Goal: Task Accomplishment & Management: Use online tool/utility

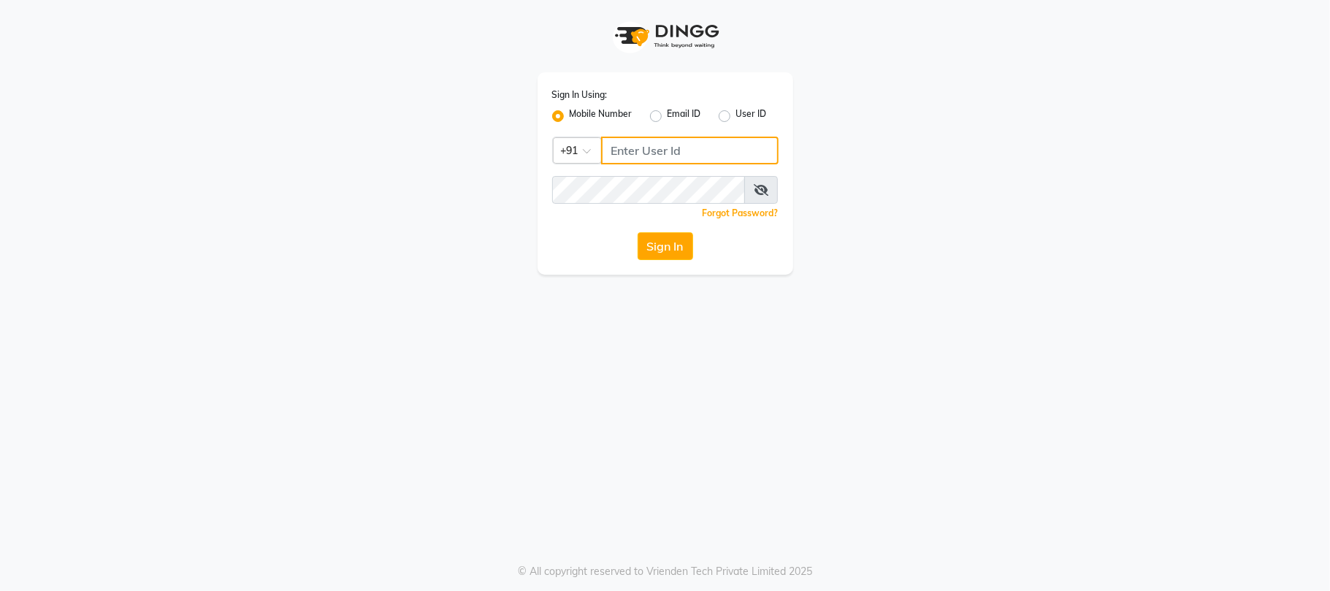
type input "9009003926"
click at [641, 255] on button "Sign In" at bounding box center [664, 246] width 55 height 28
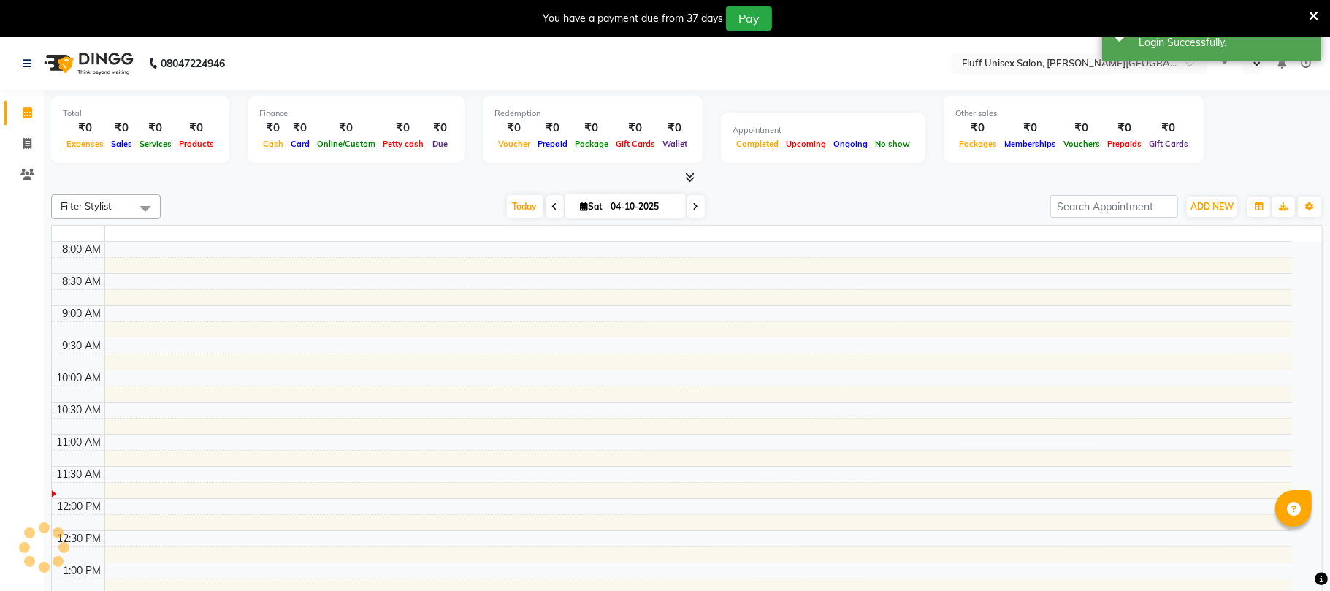
select select "en"
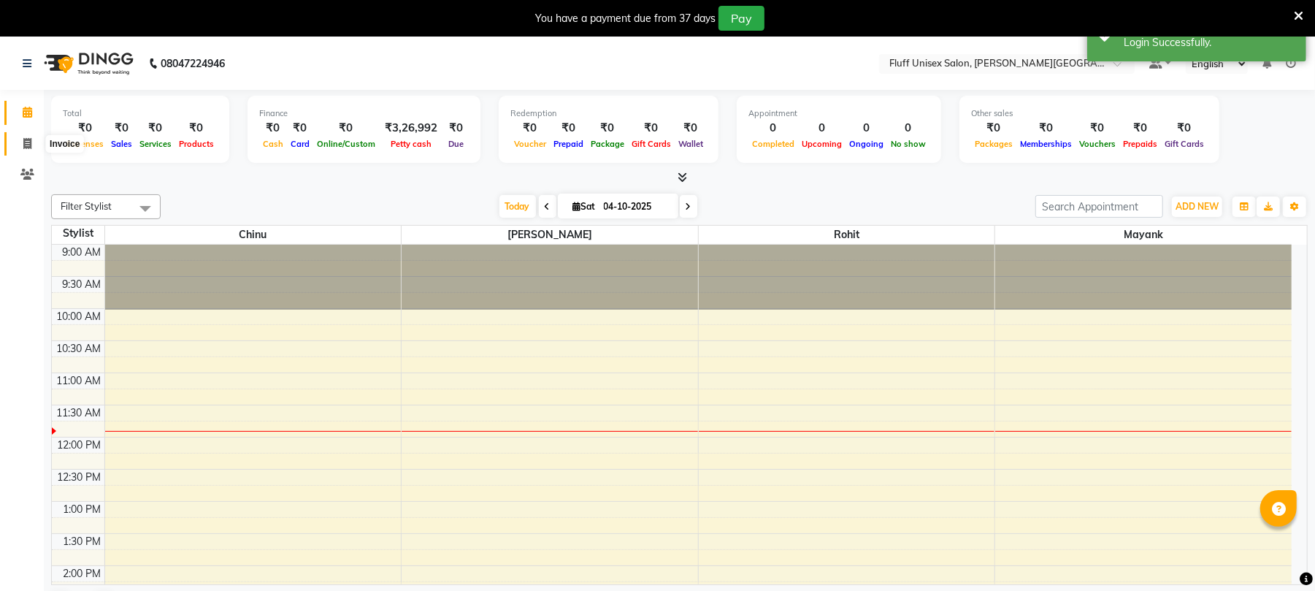
click at [23, 138] on icon at bounding box center [27, 143] width 8 height 11
select select "service"
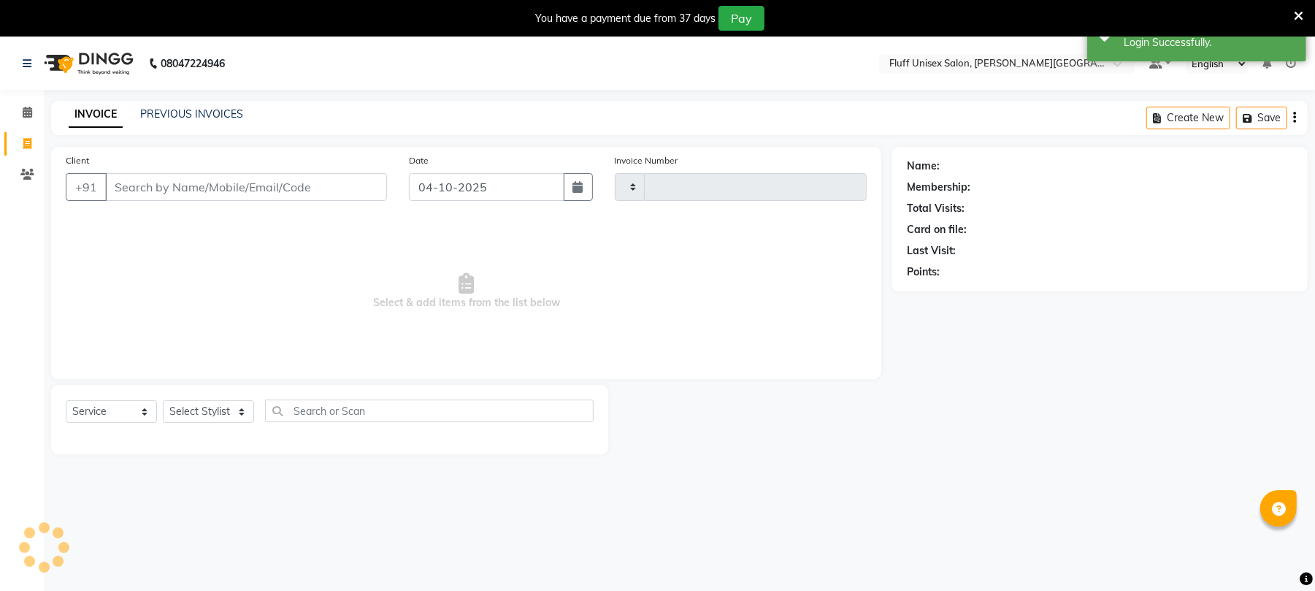
type input "2627"
select select "32"
click at [112, 187] on input "Client" at bounding box center [246, 187] width 282 height 28
click at [583, 67] on nav "08047224946 Select Location × Fluff Unisex Salon, [PERSON_NAME] Nagar Default P…" at bounding box center [657, 63] width 1315 height 53
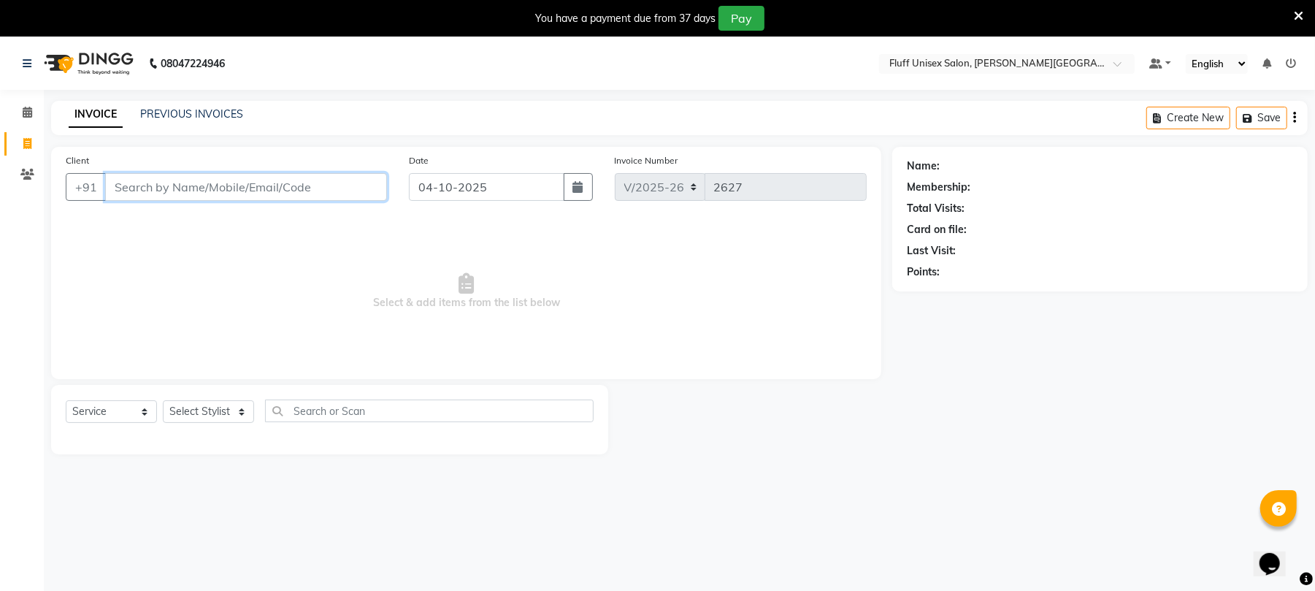
click at [137, 190] on input "Client" at bounding box center [246, 187] width 282 height 28
click at [115, 188] on input "Client" at bounding box center [246, 187] width 282 height 28
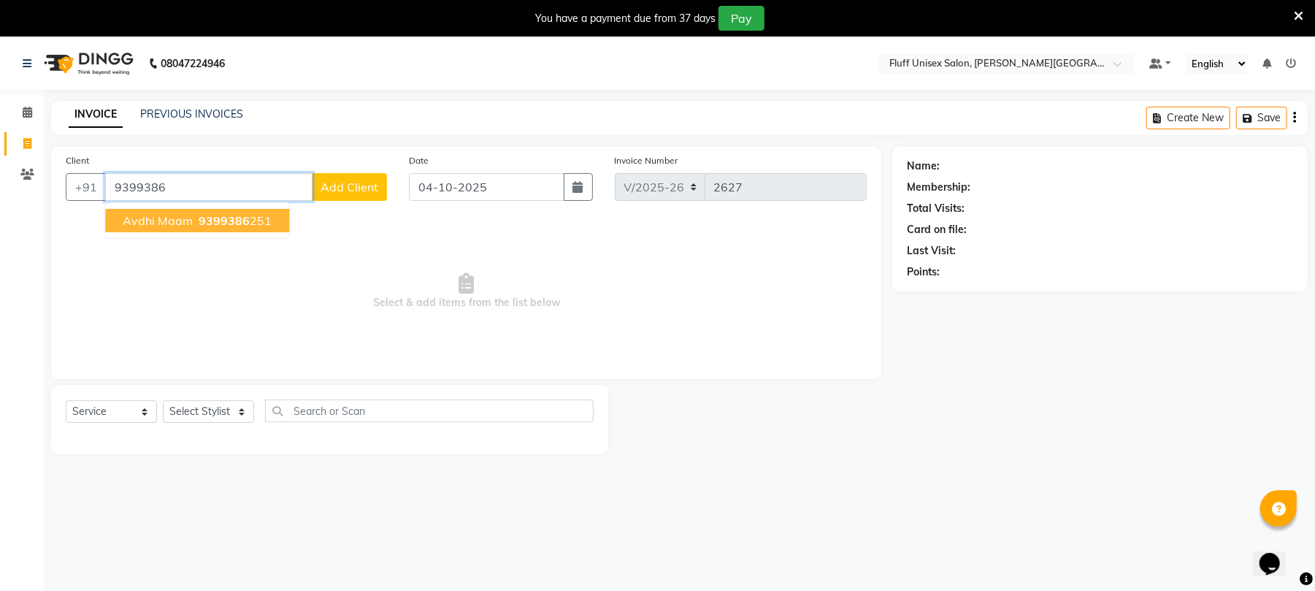
click at [132, 220] on span "avdhi maam" at bounding box center [158, 220] width 70 height 15
type input "9399386251"
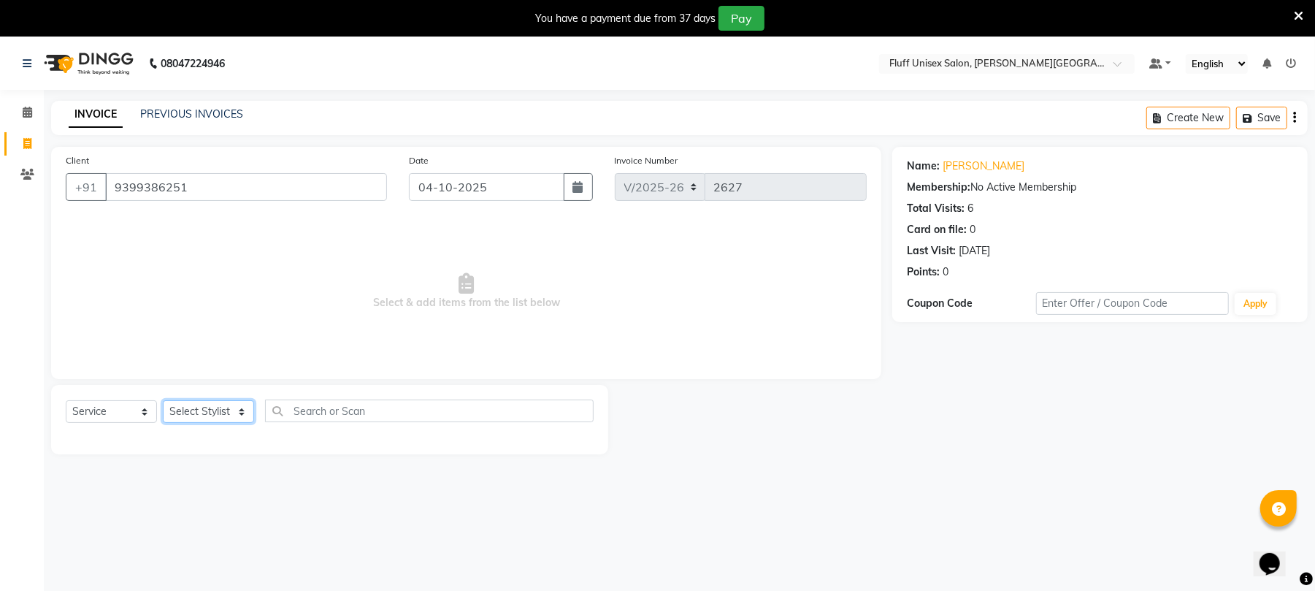
click at [242, 405] on select "Select Stylist Chinu [PERSON_NAME] Reception Rohit" at bounding box center [208, 411] width 91 height 23
select select "32299"
click at [163, 400] on select "Select Stylist Chinu [PERSON_NAME] Reception Rohit" at bounding box center [208, 411] width 91 height 23
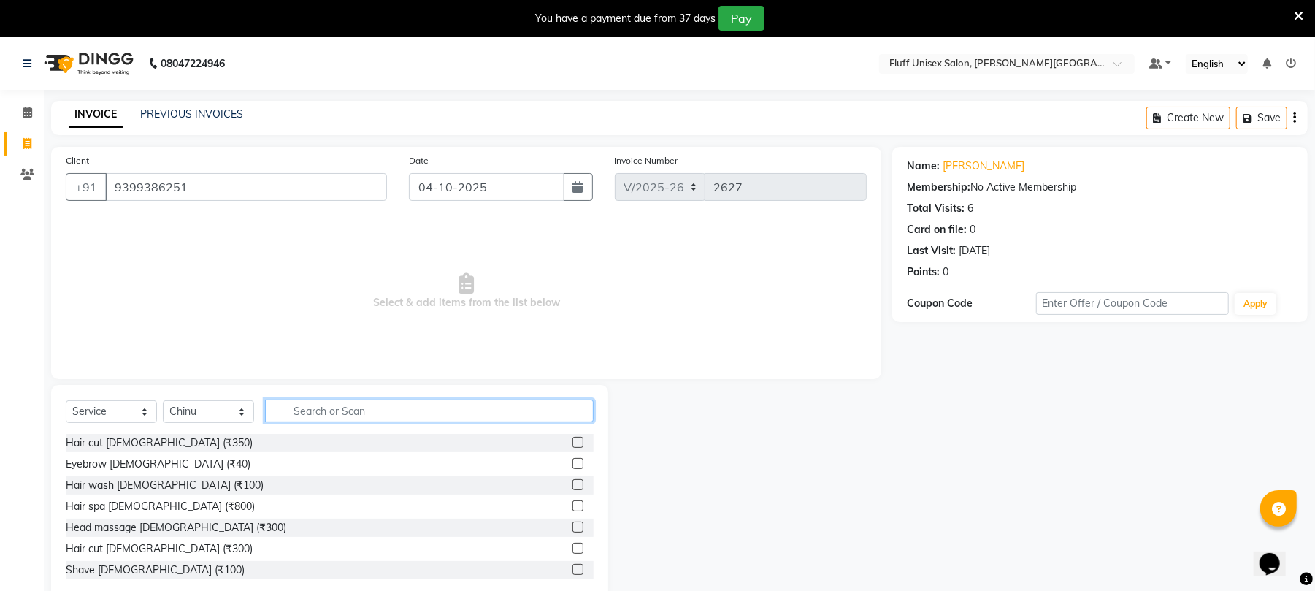
click at [290, 415] on input "text" at bounding box center [429, 410] width 329 height 23
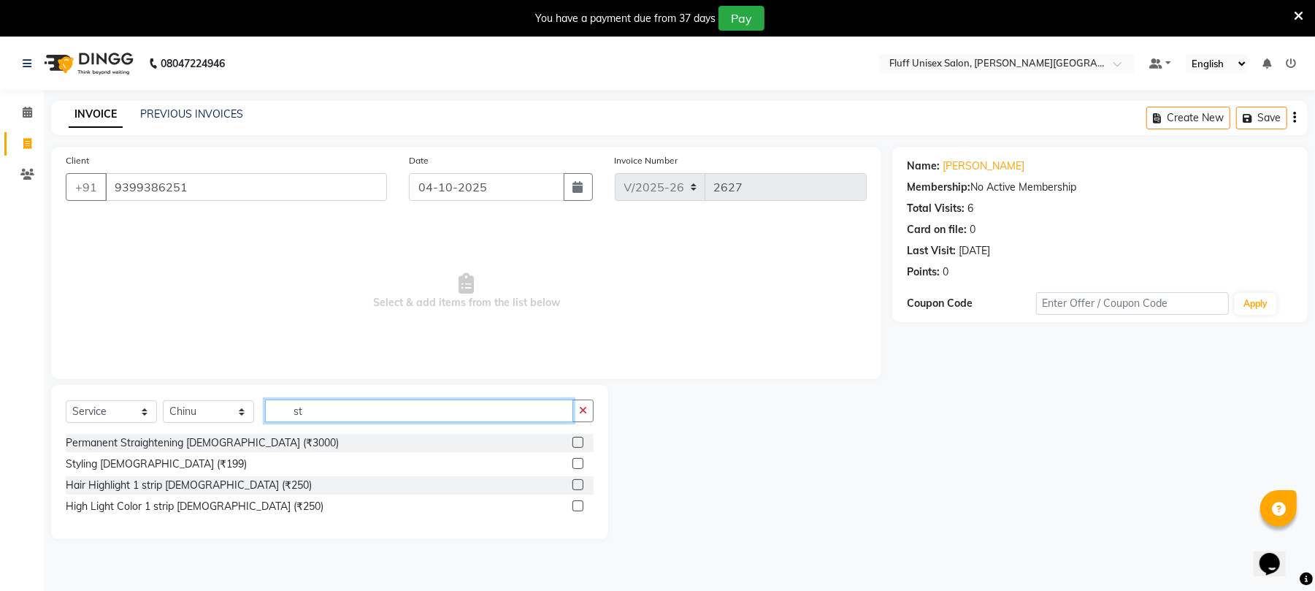
type input "st"
click at [576, 441] on label at bounding box center [577, 442] width 11 height 11
click at [576, 441] on input "checkbox" at bounding box center [576, 442] width 9 height 9
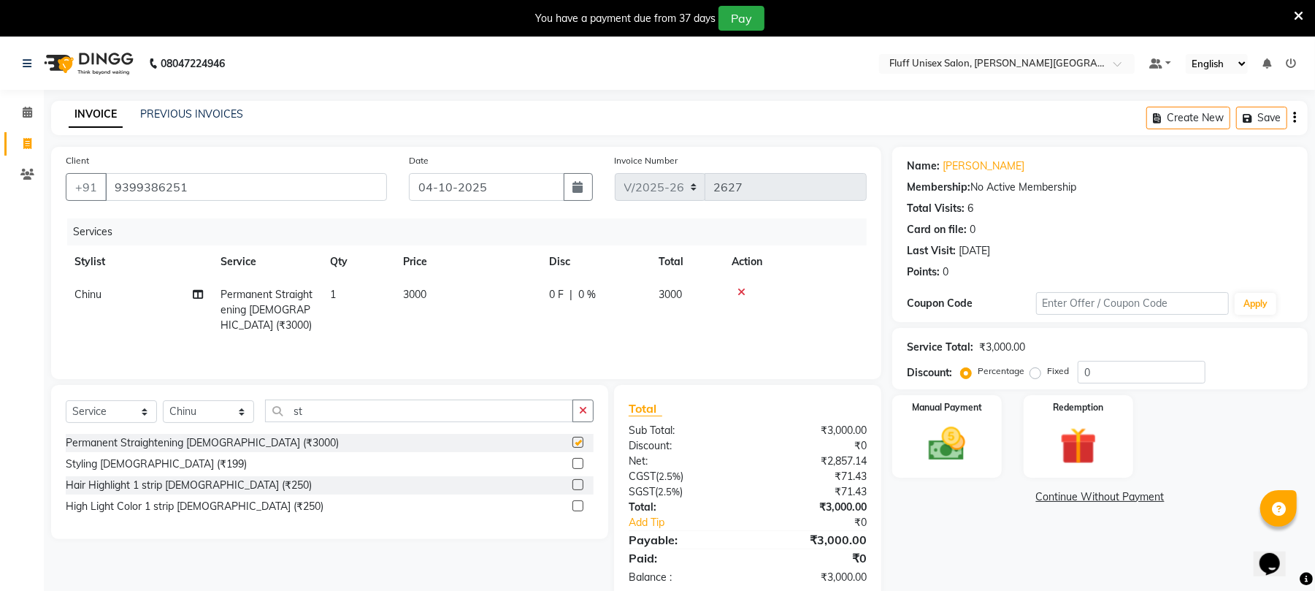
checkbox input "false"
click at [442, 289] on td "3000" at bounding box center [467, 310] width 146 height 64
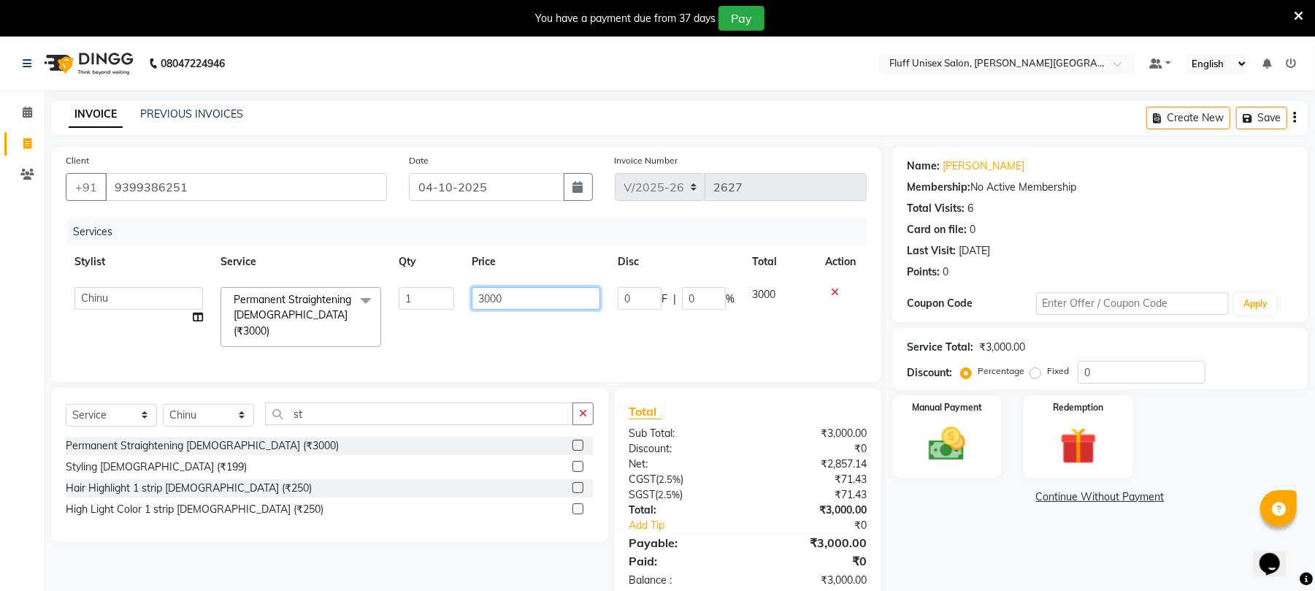
click at [545, 291] on input "3000" at bounding box center [536, 298] width 129 height 23
type input "3"
type input "4500"
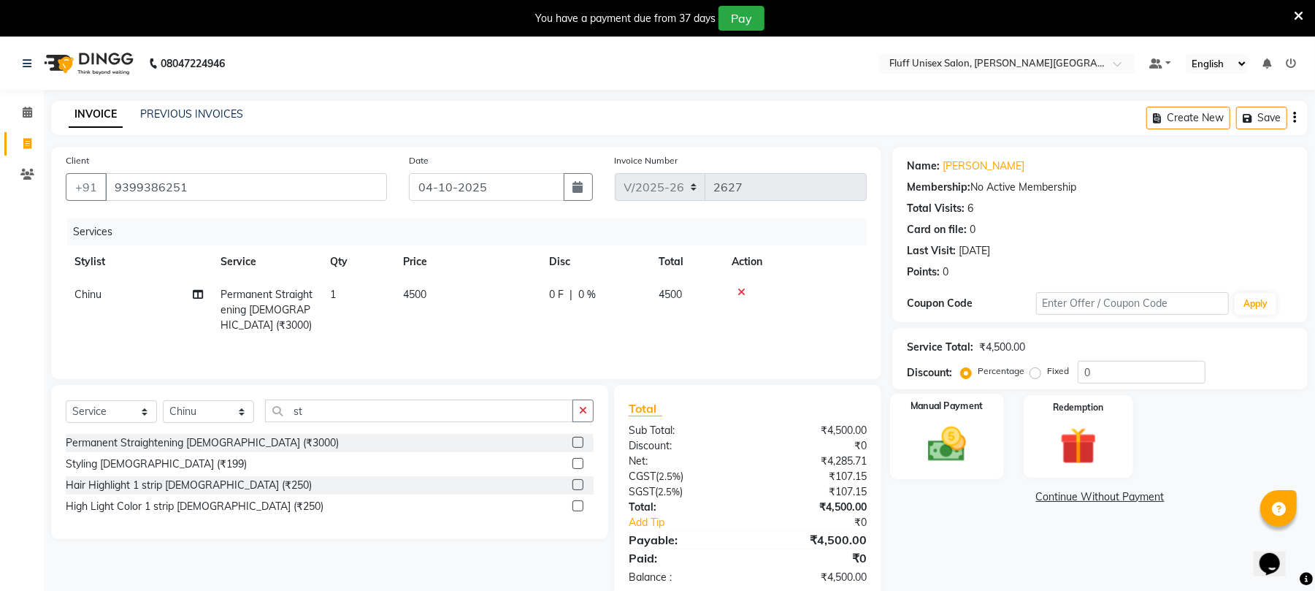
click at [944, 471] on div "Manual Payment" at bounding box center [947, 436] width 114 height 85
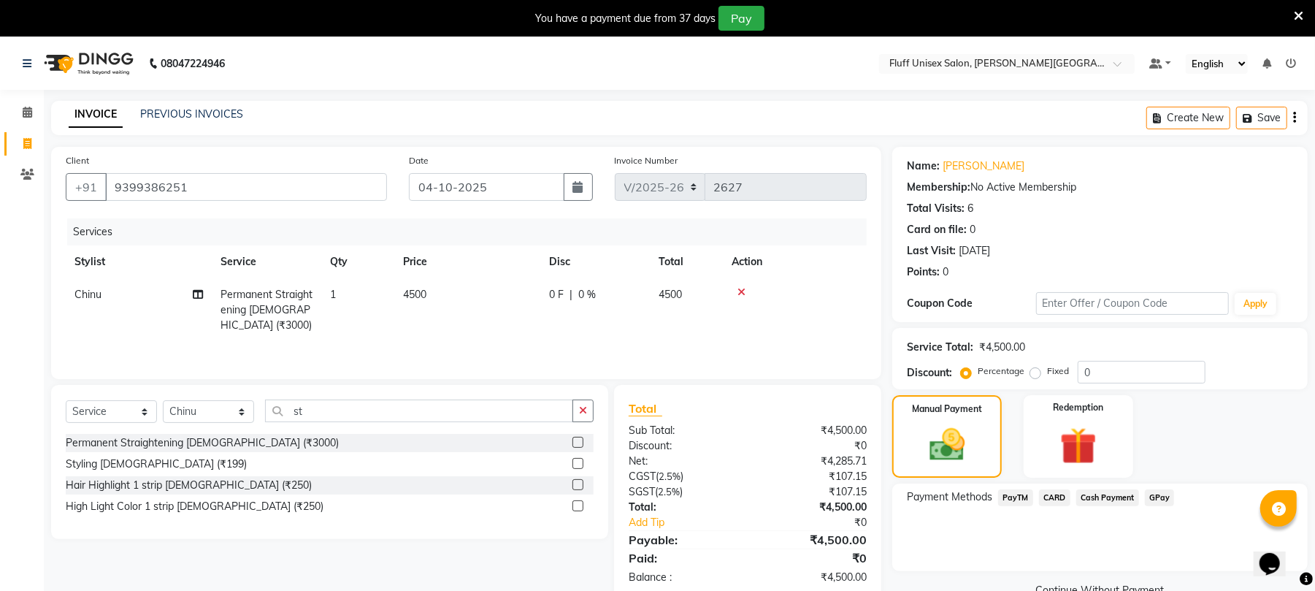
click at [1047, 491] on span "CARD" at bounding box center [1054, 497] width 31 height 17
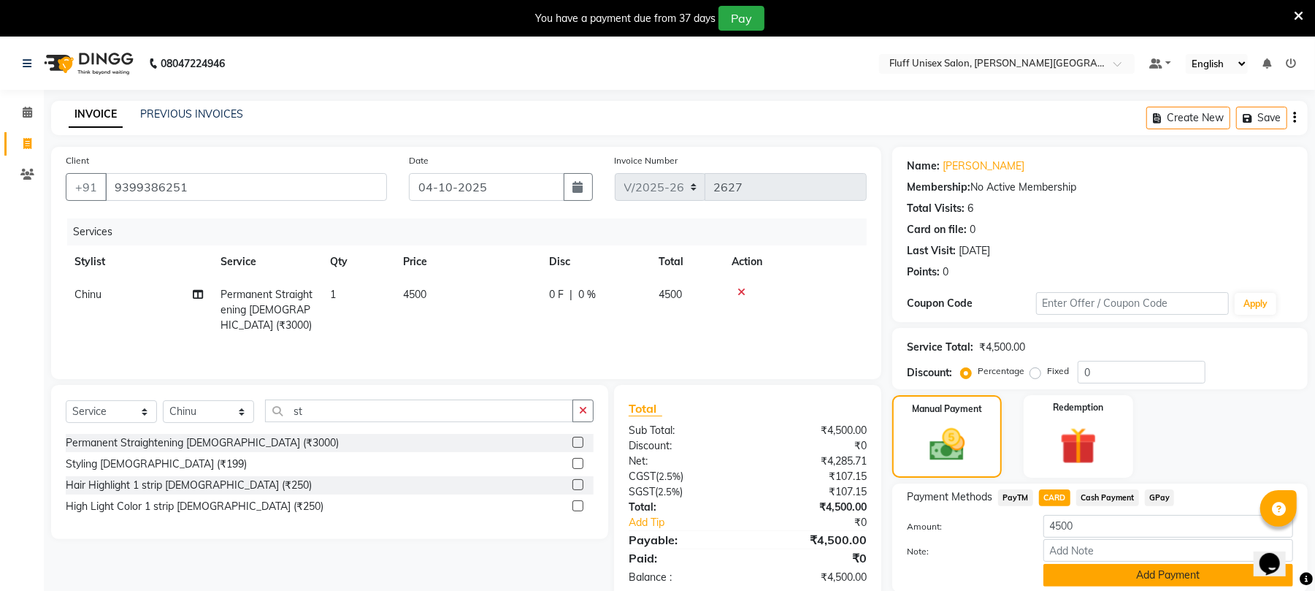
click at [1063, 572] on button "Add Payment" at bounding box center [1168, 575] width 250 height 23
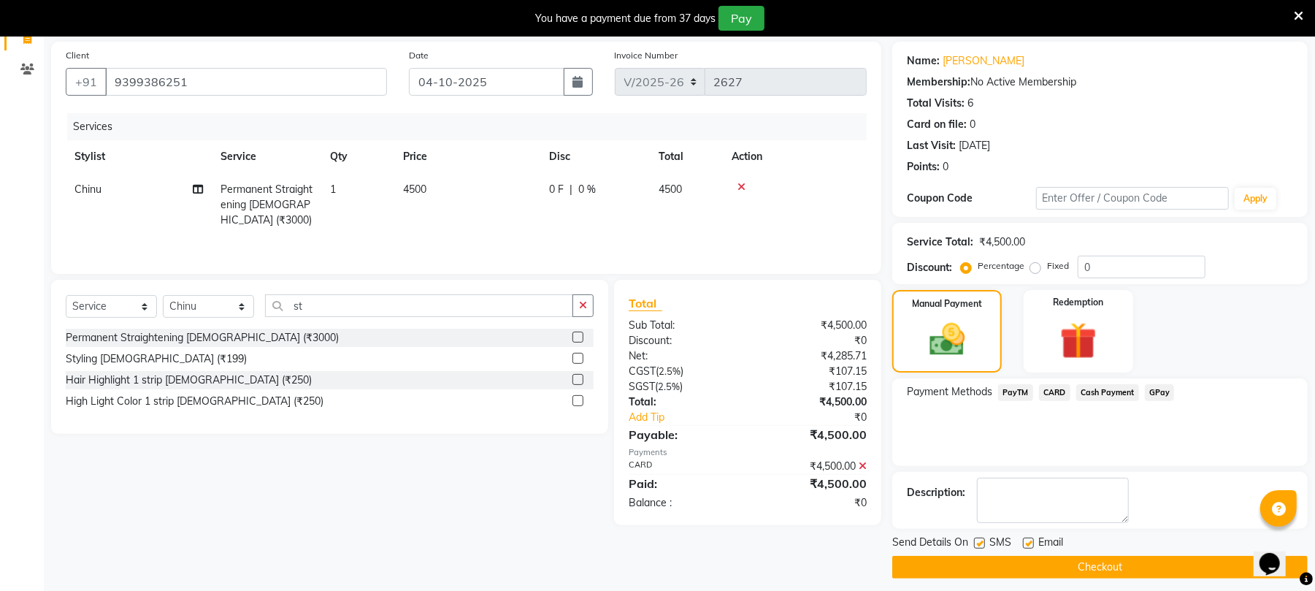
scroll to position [115, 0]
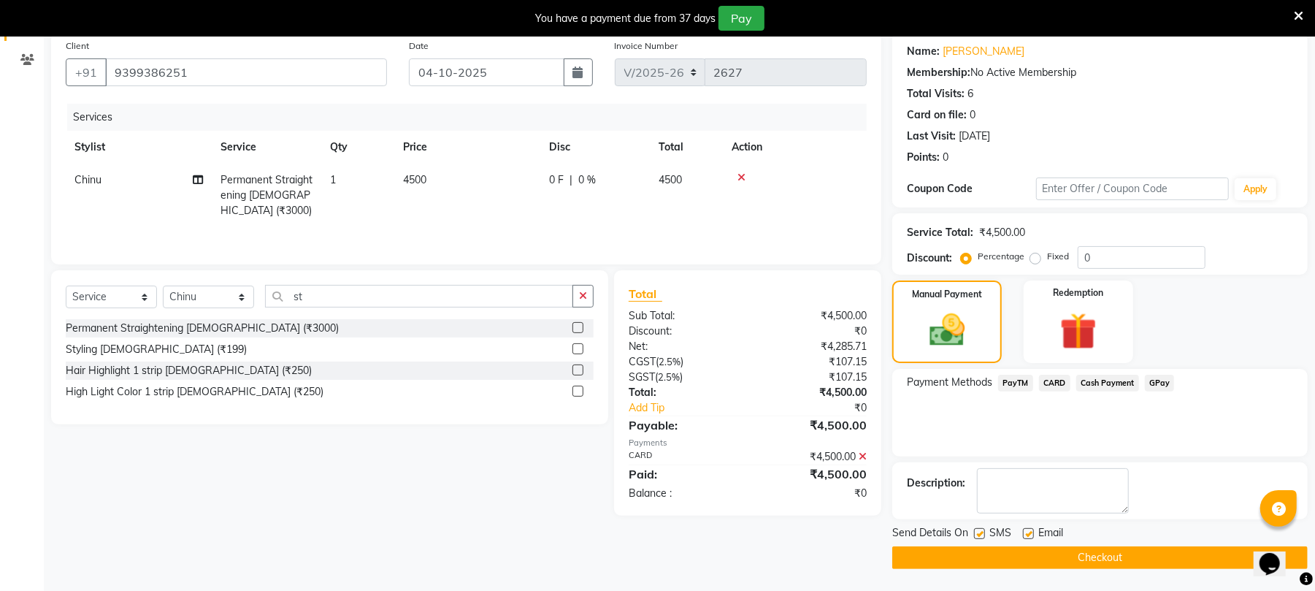
click at [1063, 562] on button "Checkout" at bounding box center [1099, 557] width 415 height 23
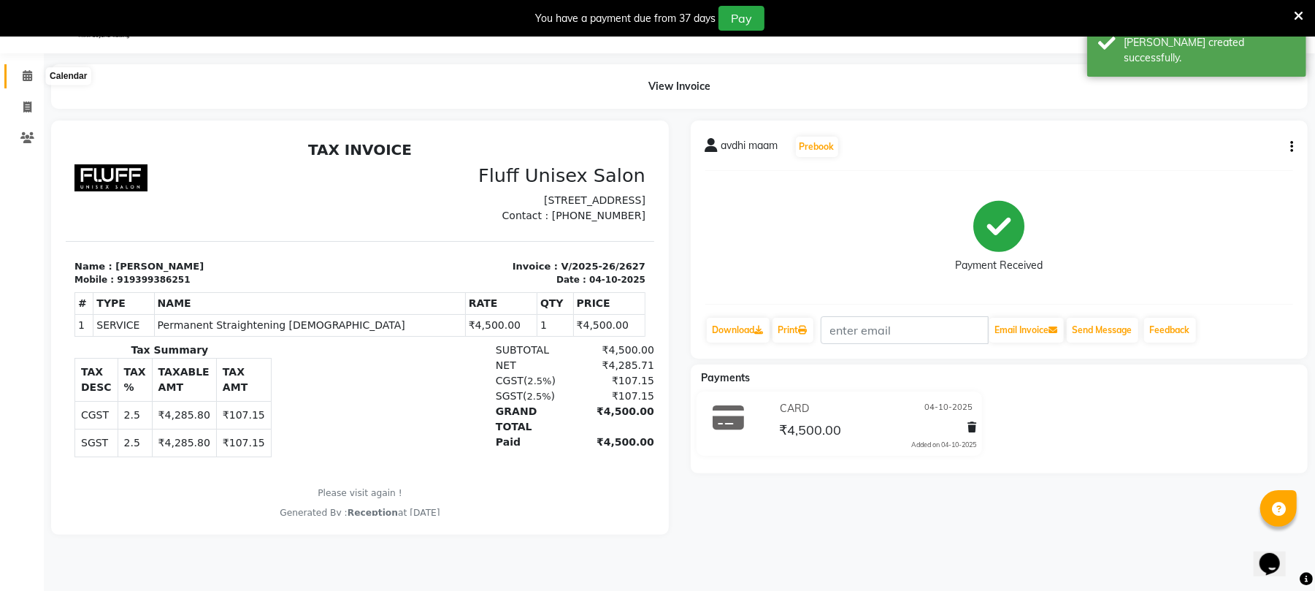
click at [25, 70] on icon at bounding box center [27, 75] width 9 height 11
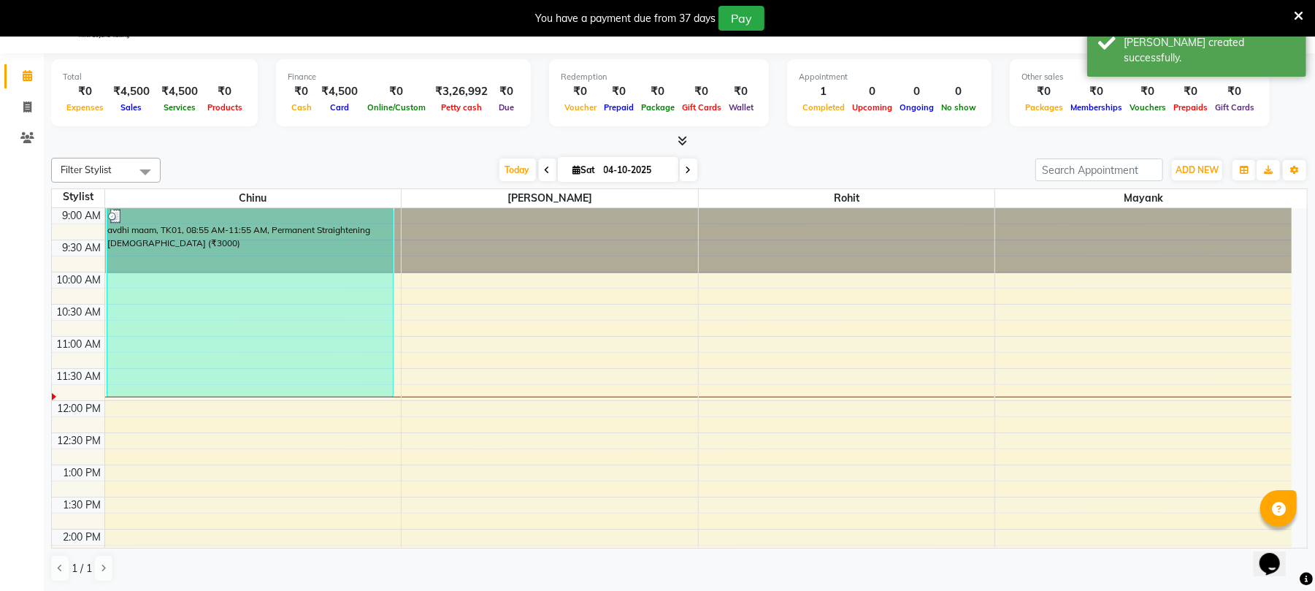
click at [539, 168] on span at bounding box center [548, 169] width 18 height 23
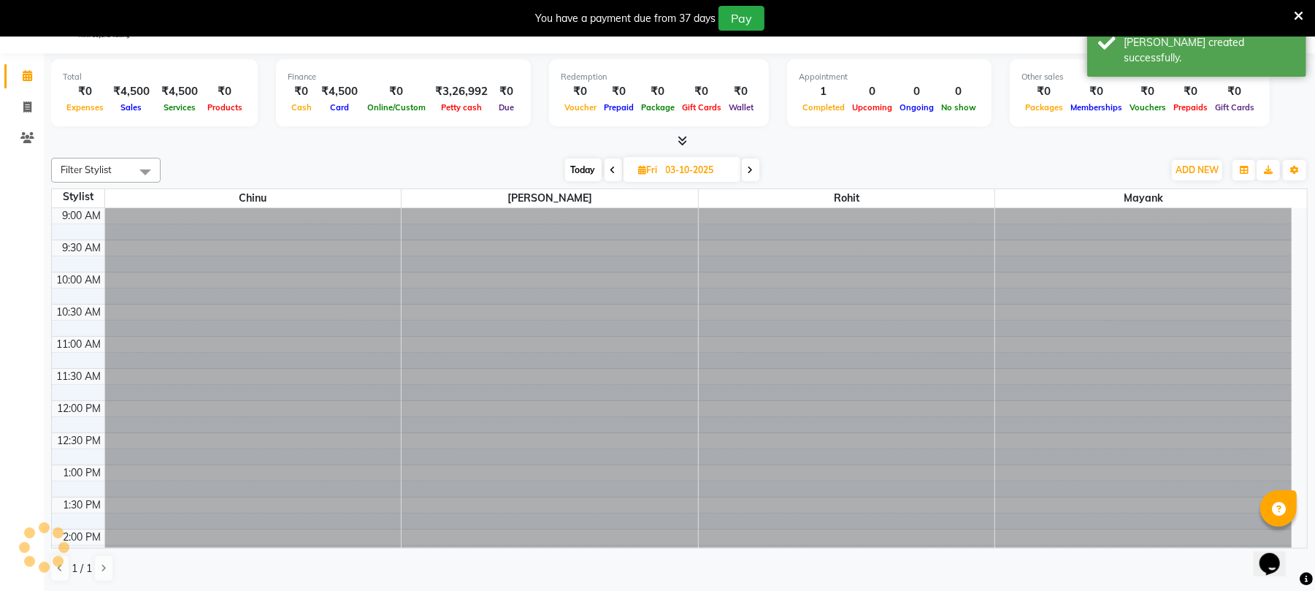
scroll to position [130, 0]
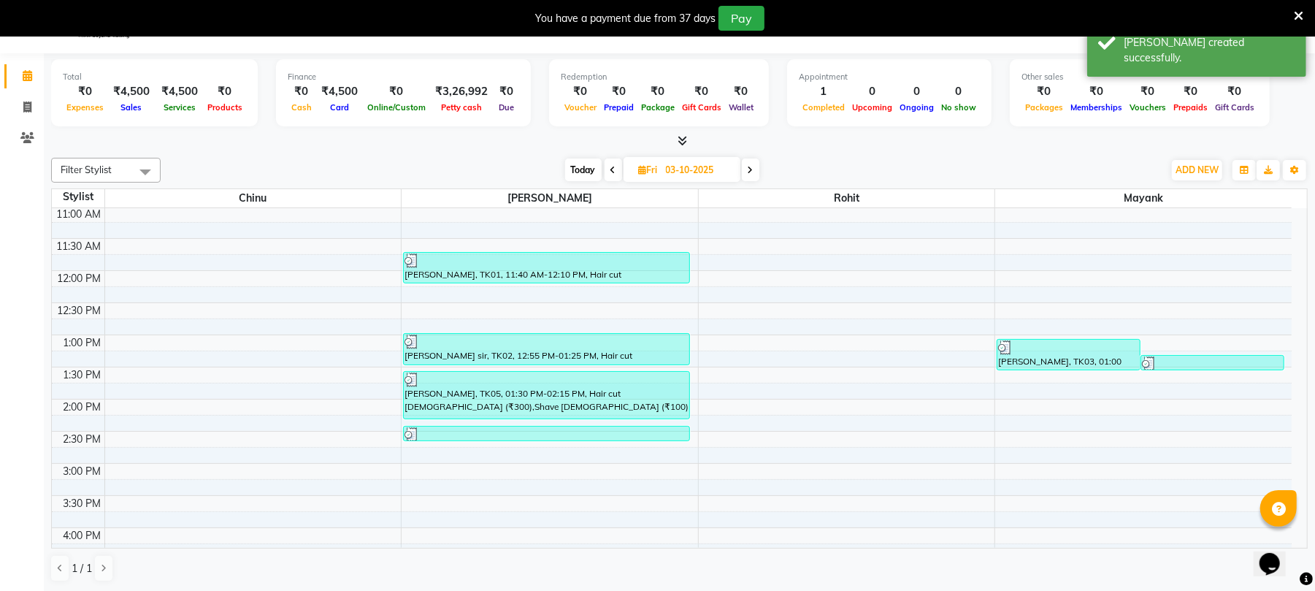
click at [610, 168] on icon at bounding box center [613, 170] width 6 height 9
type input "02-10-2025"
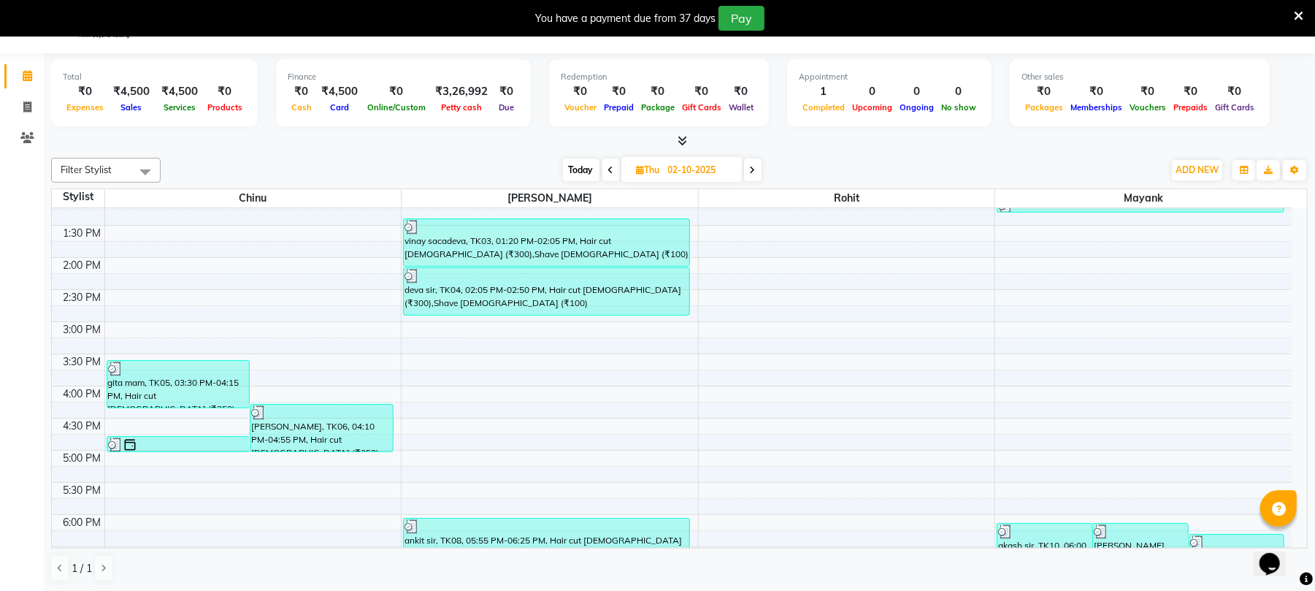
scroll to position [272, 0]
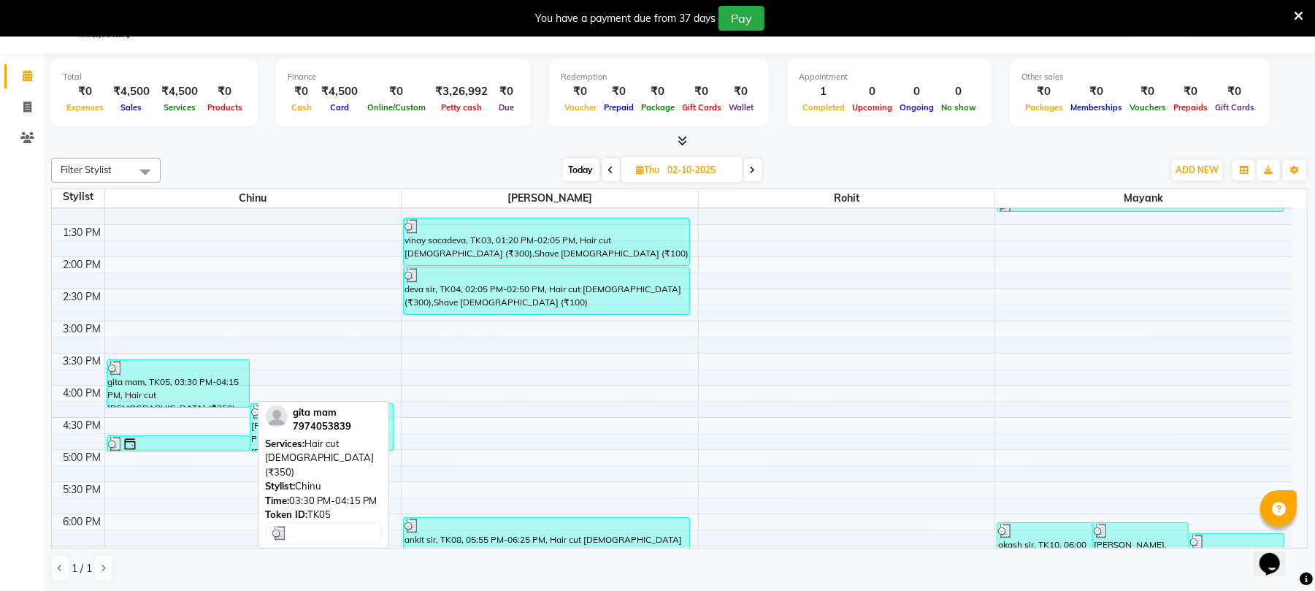
click at [147, 387] on div "gita mam, TK05, 03:30 PM-04:15 PM, Hair cut [DEMOGRAPHIC_DATA] (₹350)" at bounding box center [178, 383] width 142 height 47
select select "3"
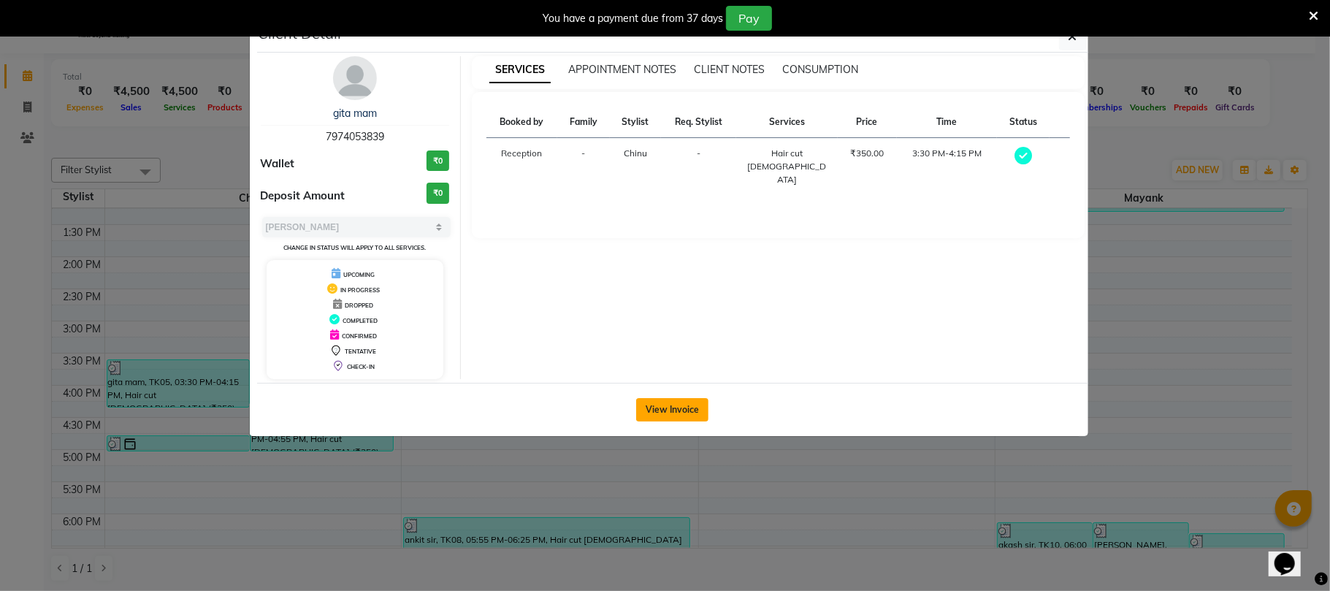
click at [640, 413] on button "View Invoice" at bounding box center [672, 409] width 72 height 23
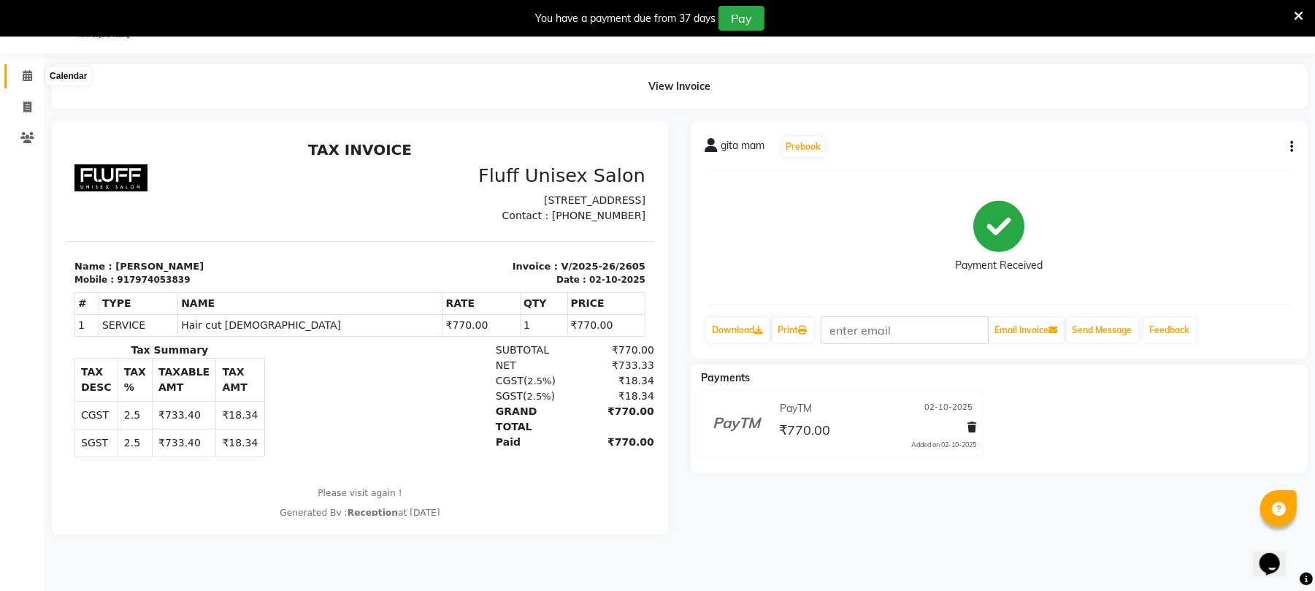
click at [28, 77] on icon at bounding box center [27, 75] width 9 height 11
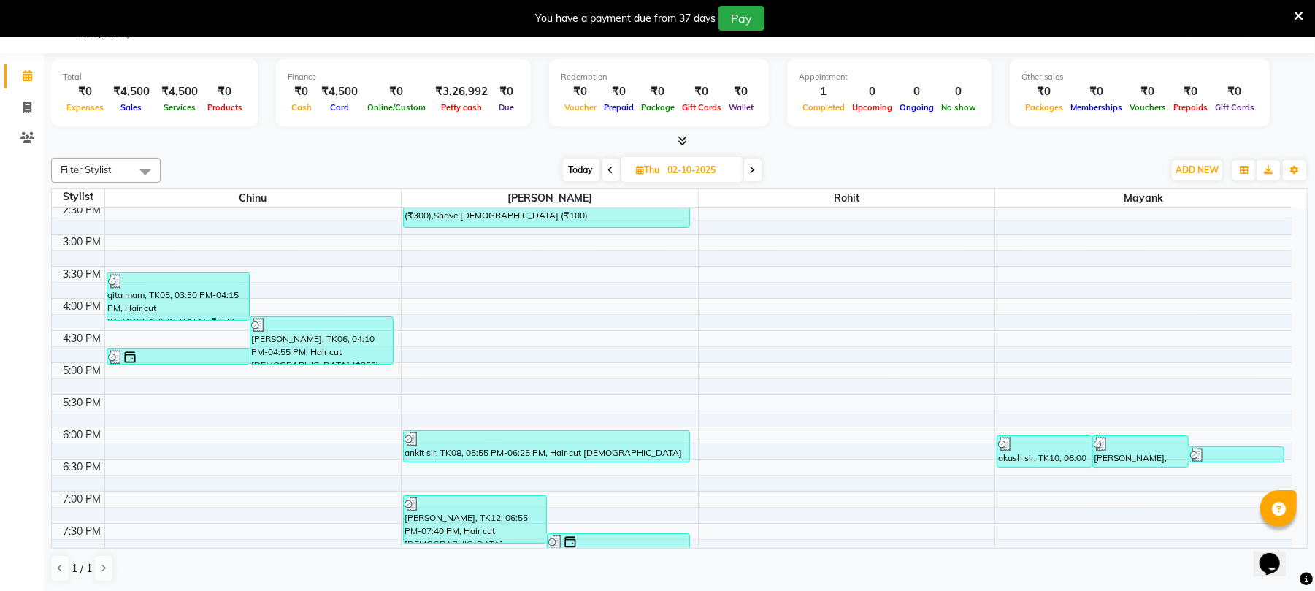
scroll to position [360, 0]
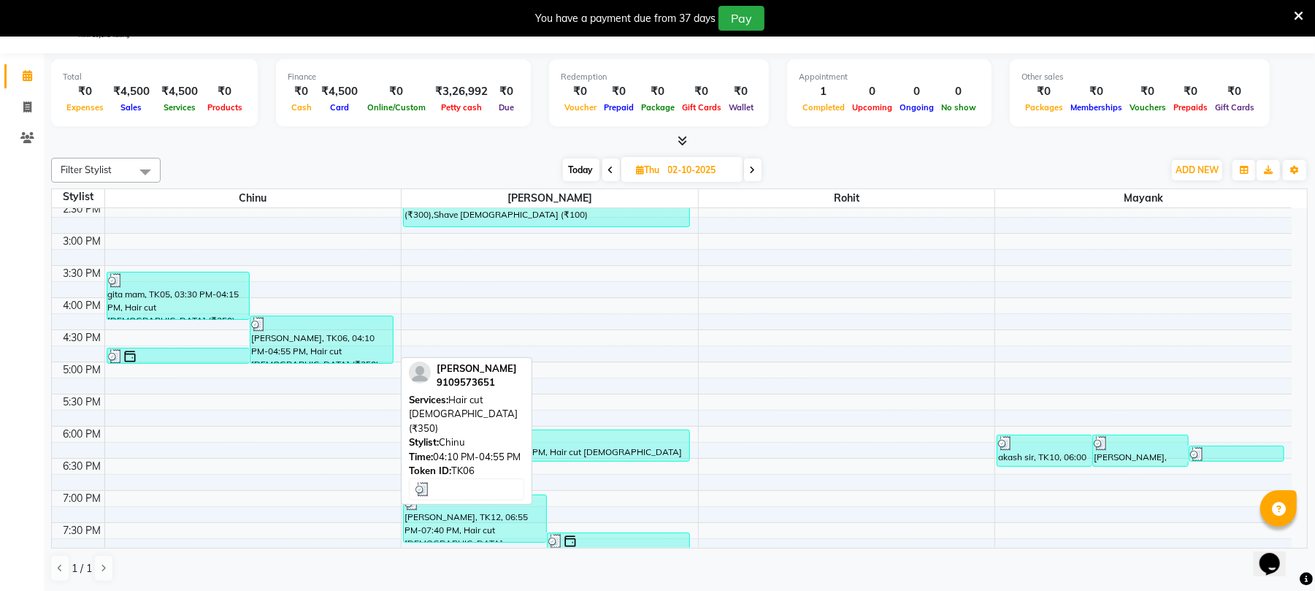
click at [288, 360] on div "[PERSON_NAME], TK06, 04:10 PM-04:55 PM, Hair cut [DEMOGRAPHIC_DATA] (₹350)" at bounding box center [321, 339] width 142 height 47
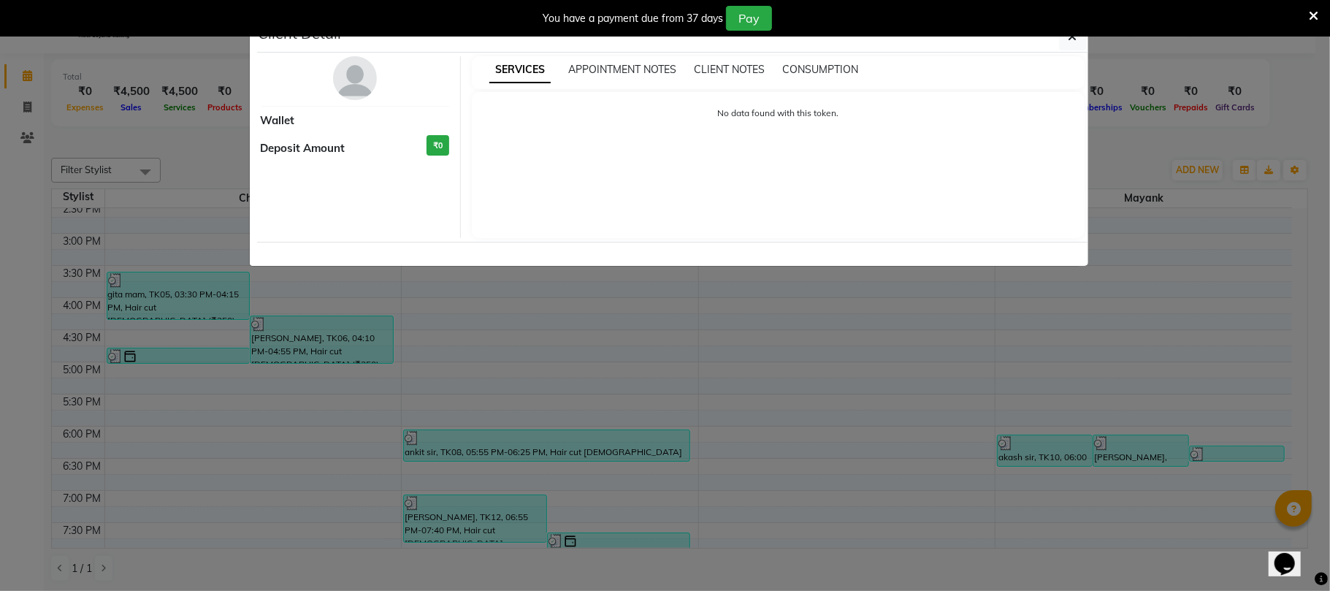
select select "3"
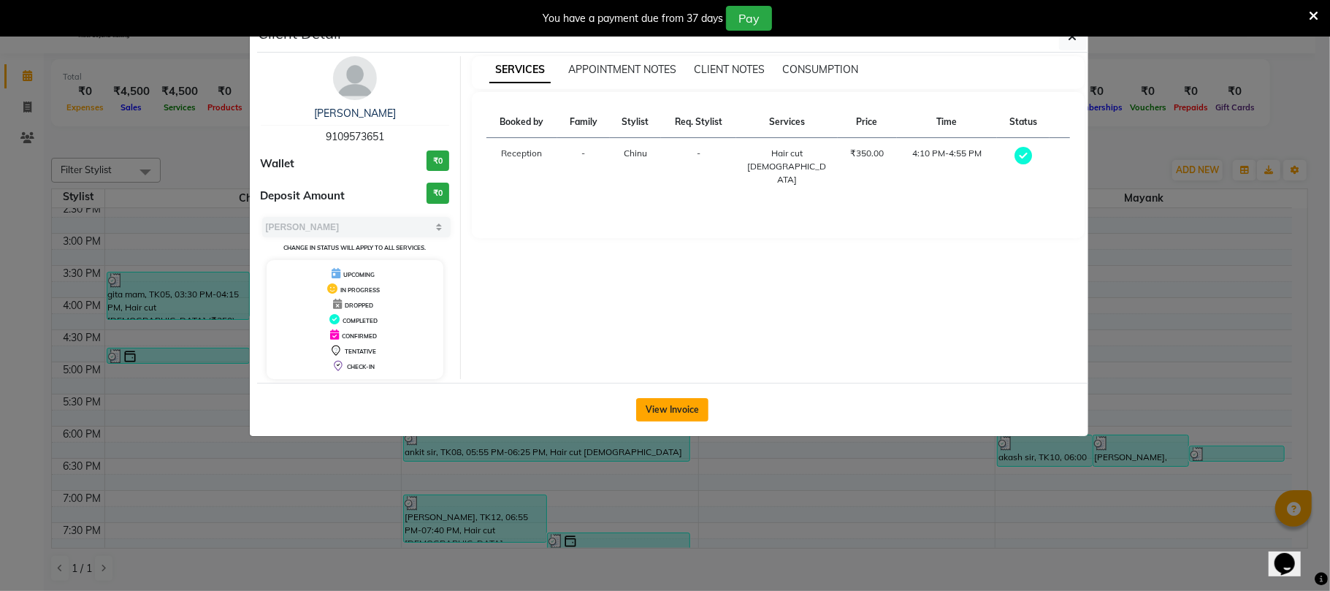
click at [640, 421] on button "View Invoice" at bounding box center [672, 409] width 72 height 23
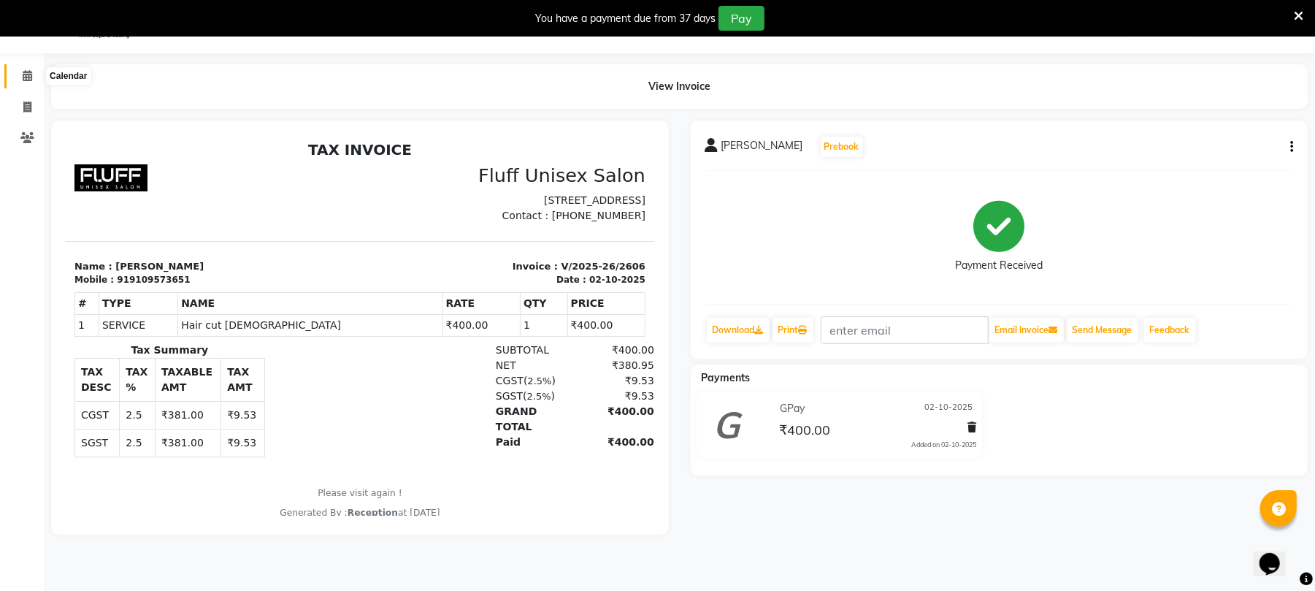
click at [26, 74] on icon at bounding box center [27, 75] width 9 height 11
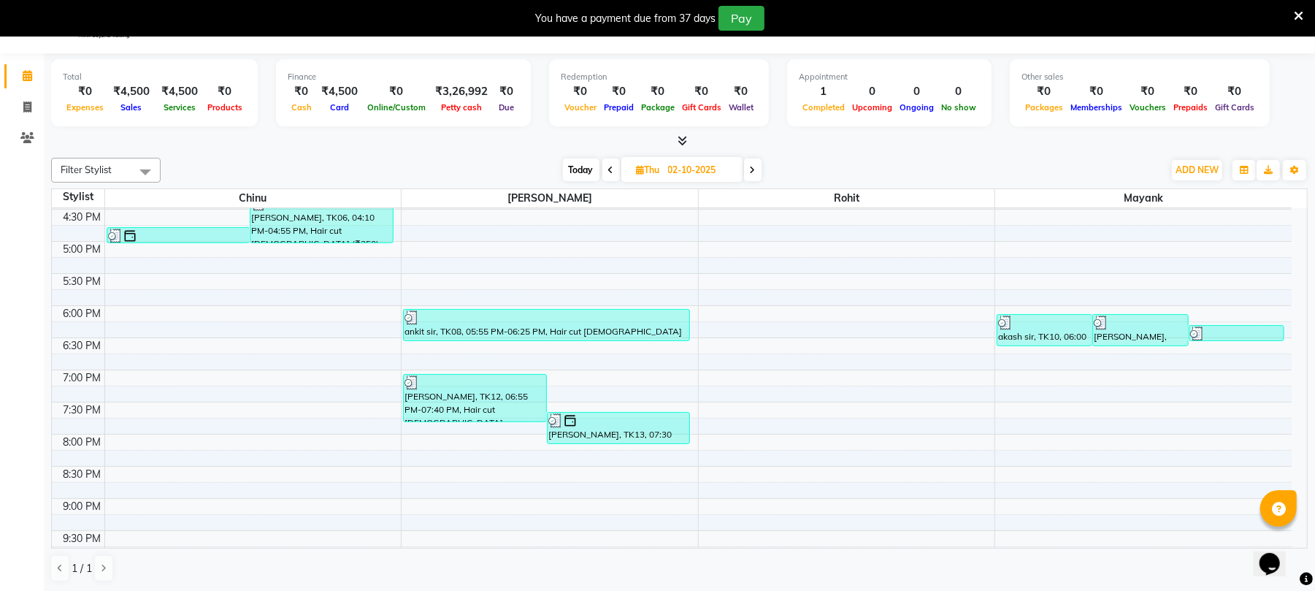
scroll to position [480, 0]
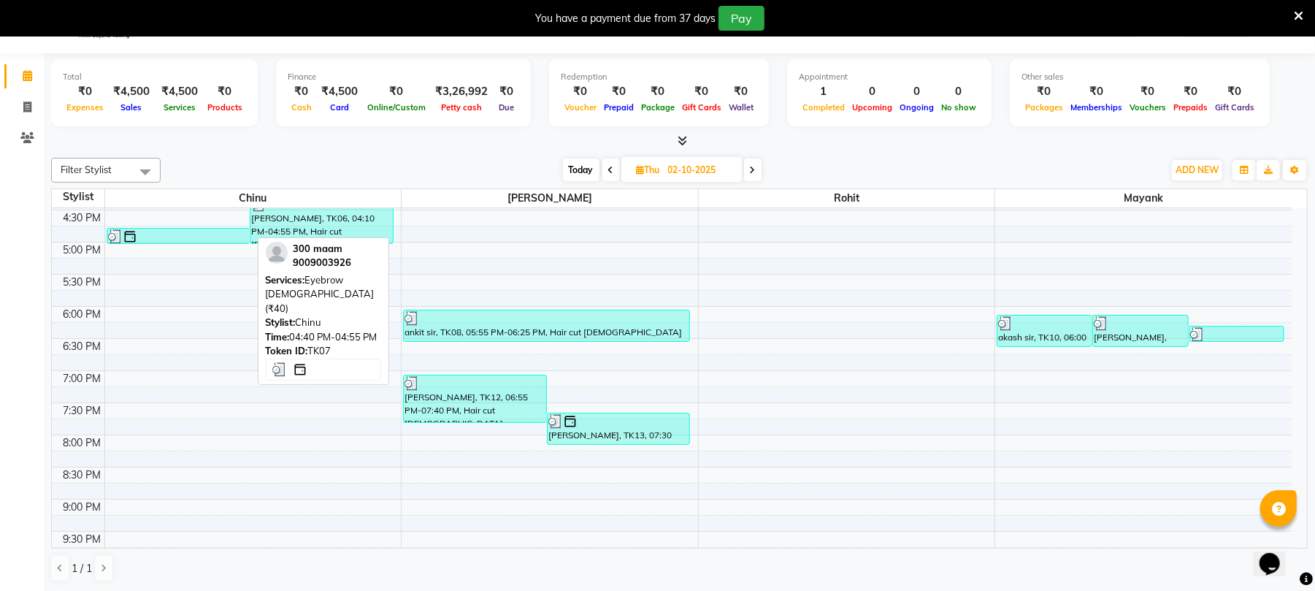
click at [174, 243] on link "300 maam, TK07, 04:40 PM-04:55 PM, Eyebrow [DEMOGRAPHIC_DATA] (₹40)" at bounding box center [179, 236] width 144 height 16
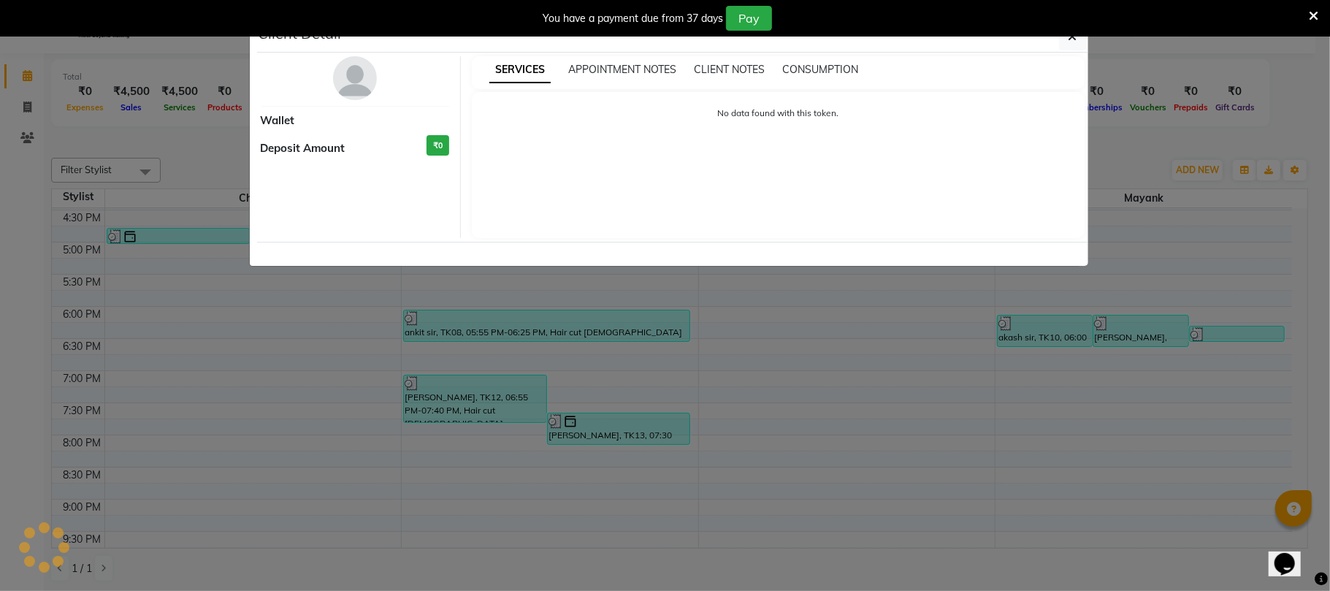
select select "3"
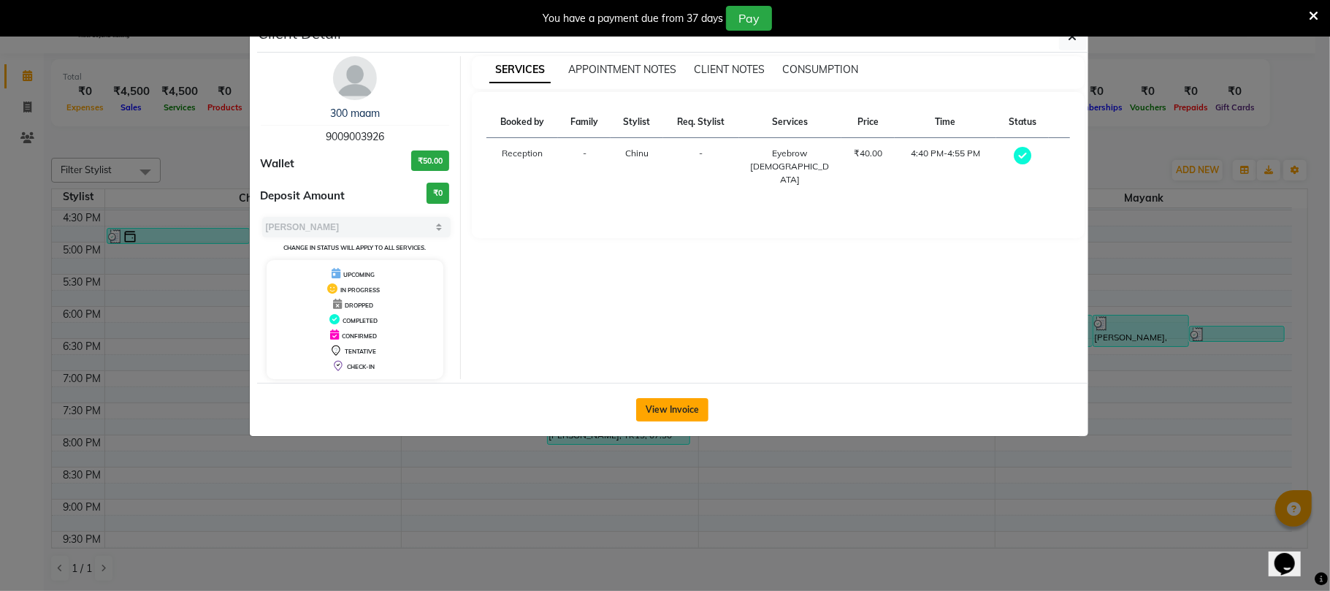
click at [649, 407] on button "View Invoice" at bounding box center [672, 409] width 72 height 23
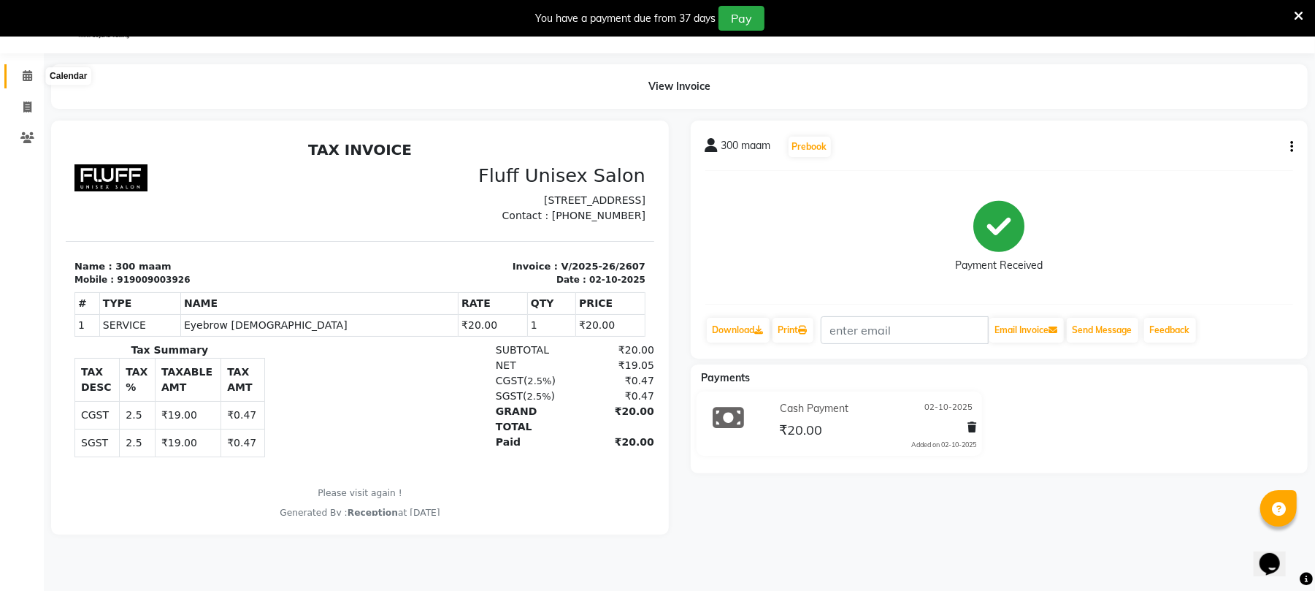
click at [24, 74] on icon at bounding box center [27, 75] width 9 height 11
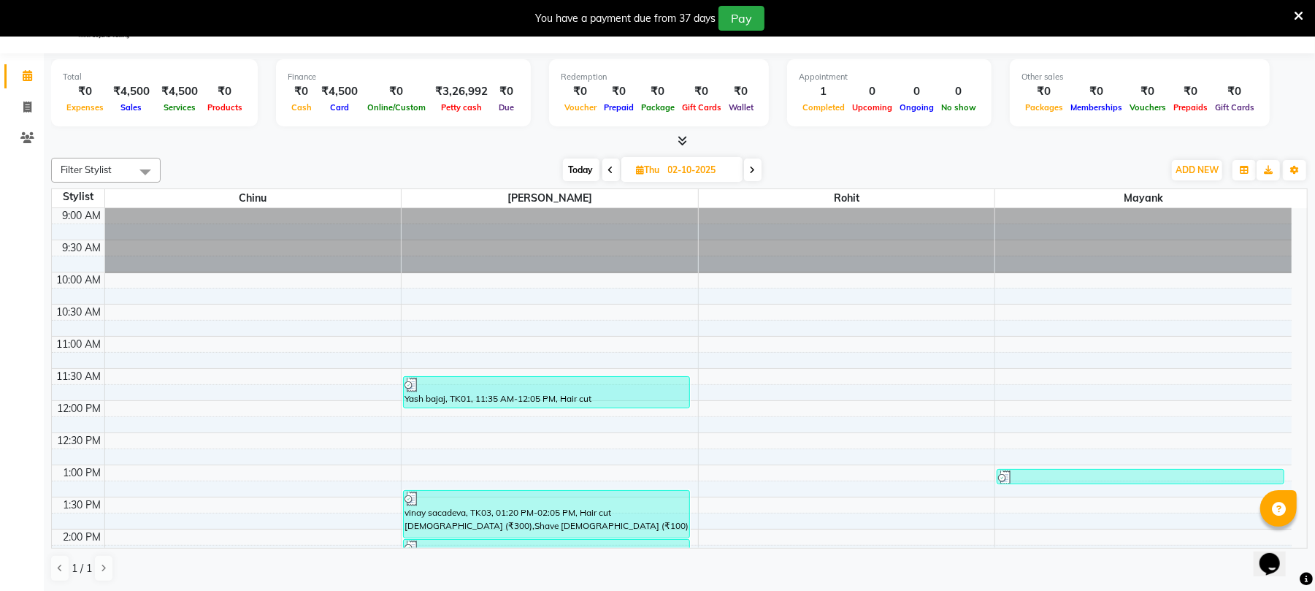
click at [754, 178] on span at bounding box center [753, 169] width 18 height 23
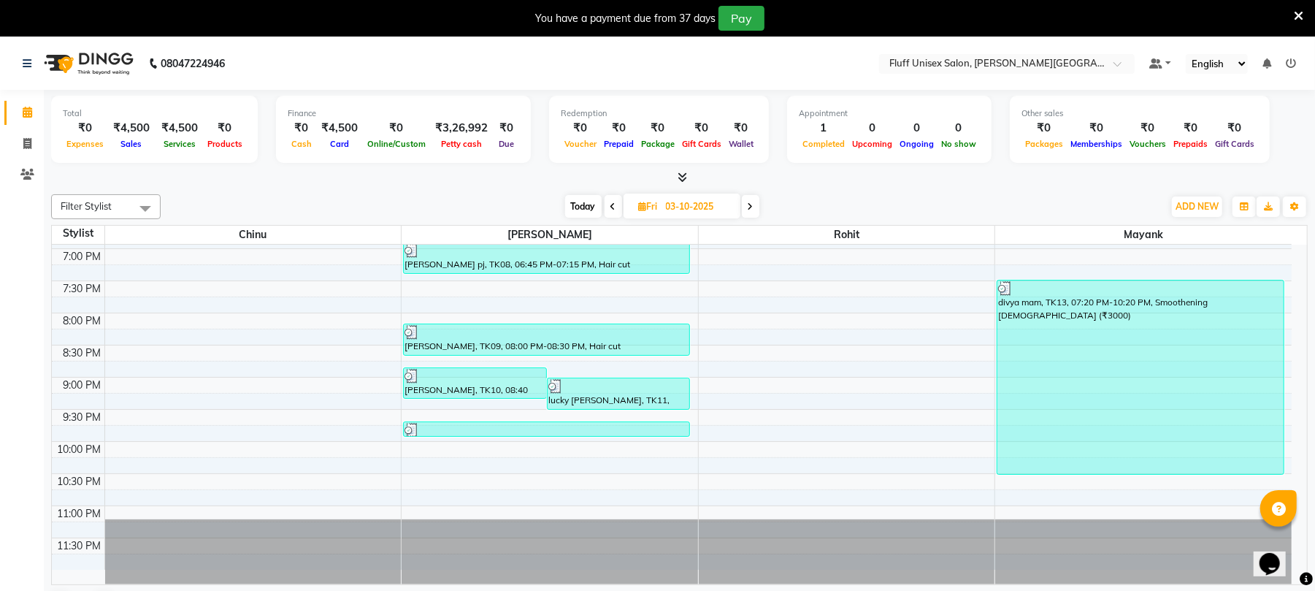
click at [754, 209] on icon at bounding box center [751, 206] width 6 height 9
type input "04-10-2025"
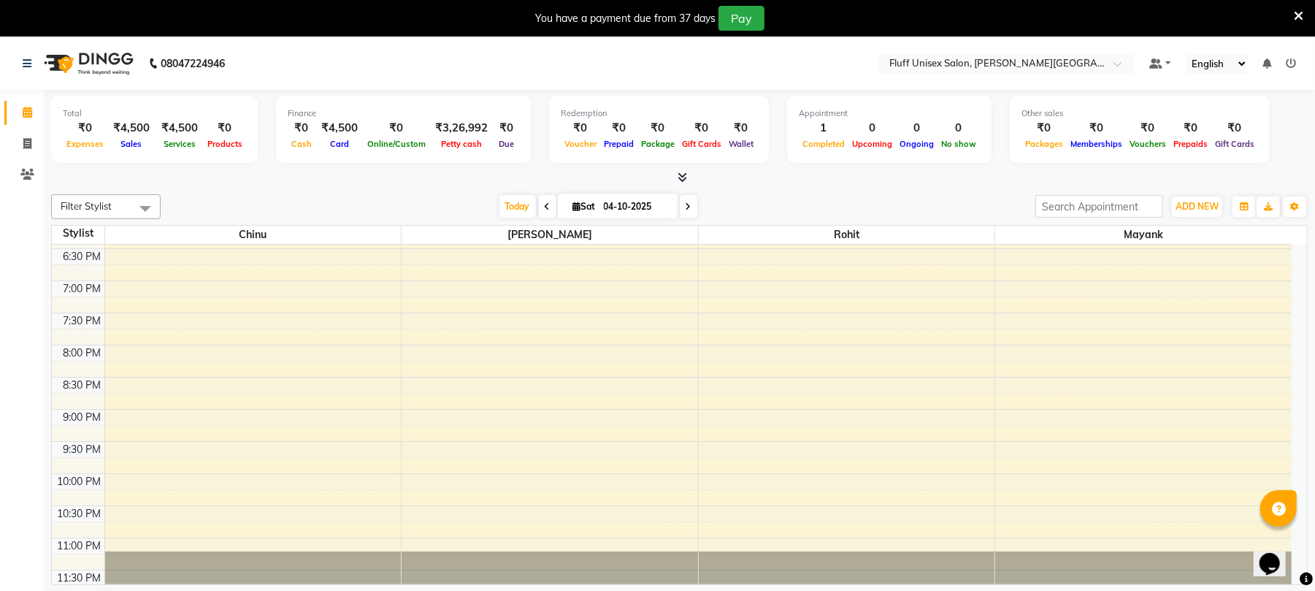
scroll to position [638, 0]
